Goal: Information Seeking & Learning: Learn about a topic

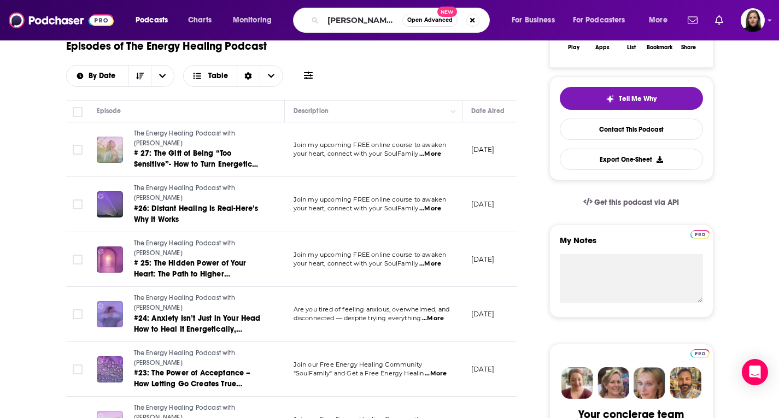
scroll to position [0, 2]
type input "[PERSON_NAME] and inspiration"
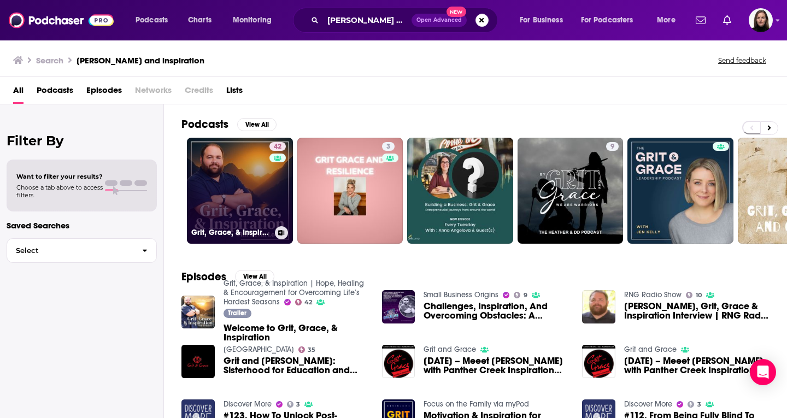
click at [248, 195] on link "42 Grit, Grace, & Inspiration | Hope, Healing & Encouragement for Overcoming Li…" at bounding box center [240, 191] width 106 height 106
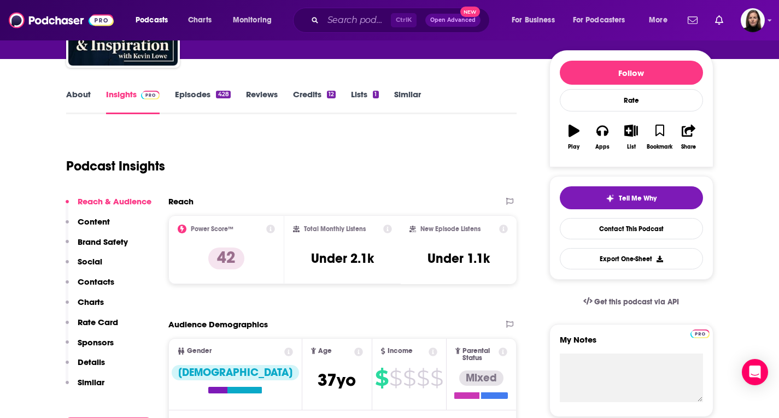
scroll to position [55, 0]
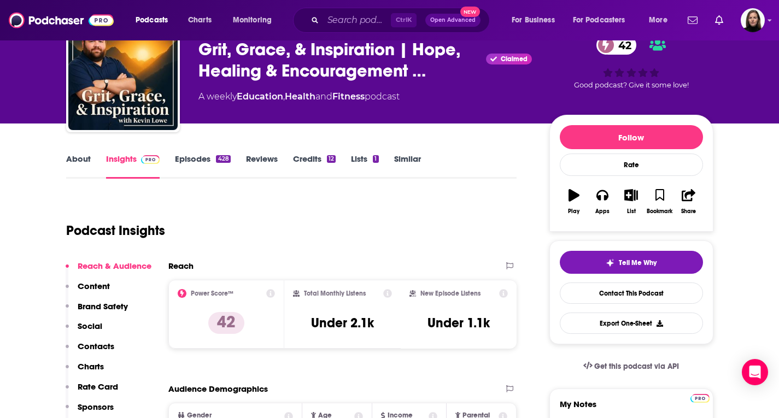
click at [82, 156] on link "About" at bounding box center [78, 166] width 25 height 25
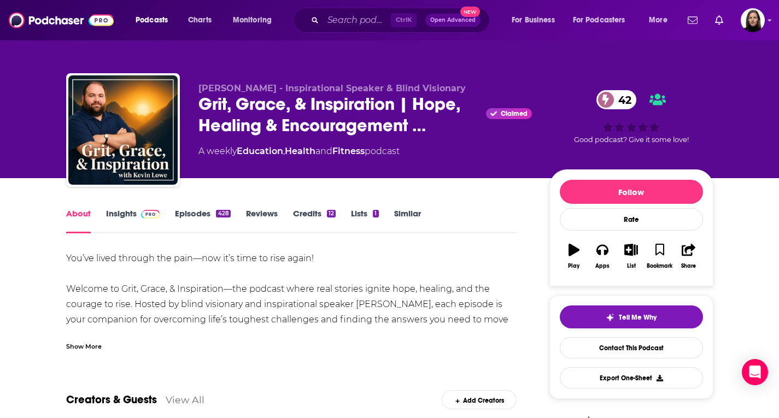
click at [86, 343] on div "Show More" at bounding box center [84, 346] width 36 height 10
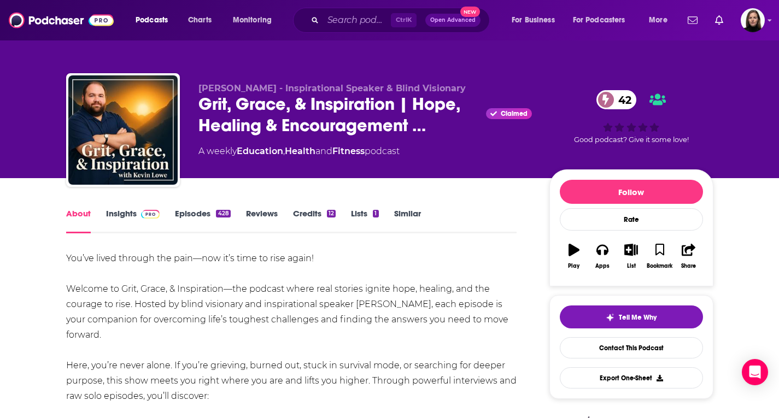
click at [137, 219] on link "Insights" at bounding box center [133, 220] width 54 height 25
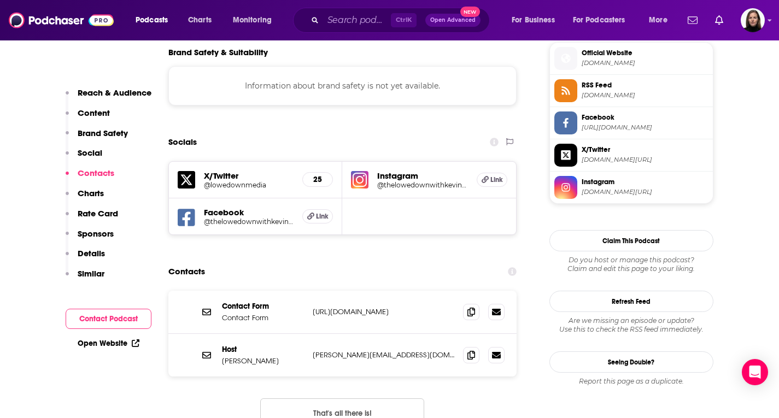
scroll to position [984, 0]
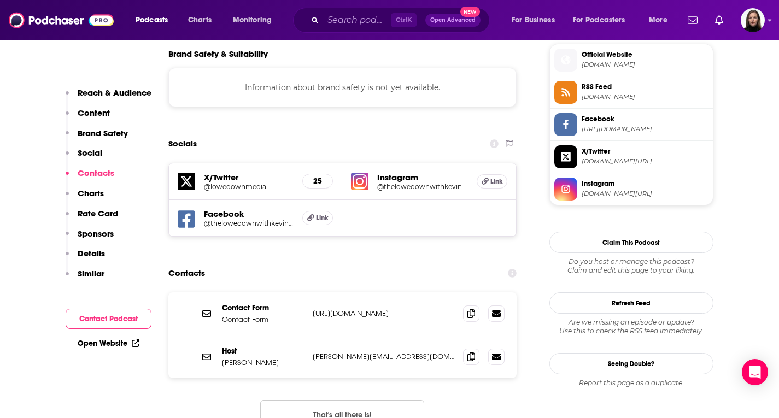
click at [637, 191] on span "[DOMAIN_NAME][URL]" at bounding box center [645, 194] width 127 height 8
click at [596, 189] on span "Instagram [DOMAIN_NAME][URL]" at bounding box center [642, 189] width 131 height 22
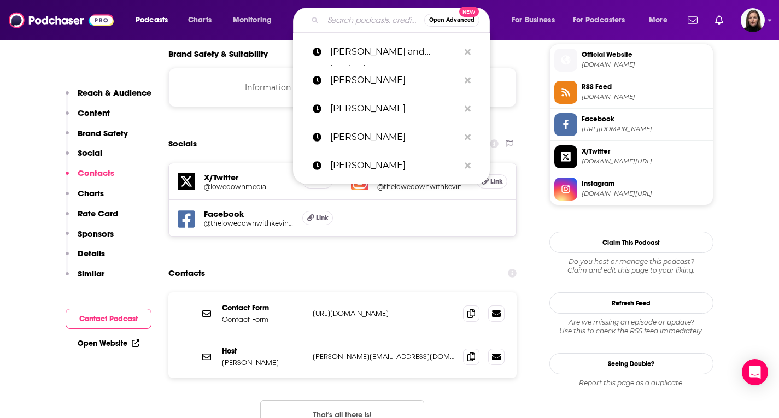
click at [349, 26] on input "Search podcasts, credits, & more..." at bounding box center [373, 19] width 101 height 17
